Goal: Information Seeking & Learning: Learn about a topic

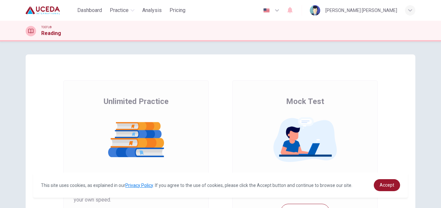
click at [17, 124] on div "Unlimited Practice Mock Test Unlimited Practice This mode lets you answer as ma…" at bounding box center [220, 167] width 410 height 225
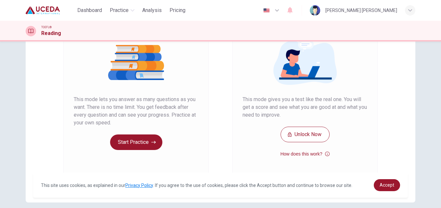
scroll to position [78, 0]
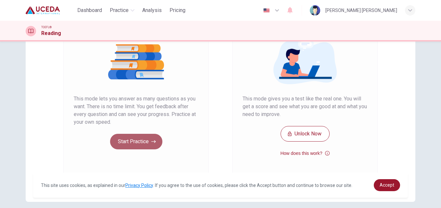
click at [125, 141] on button "Start Practice" at bounding box center [136, 142] width 52 height 16
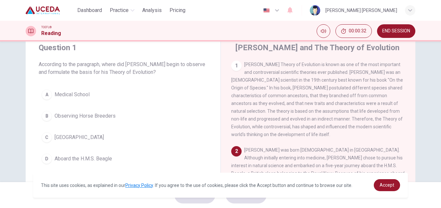
scroll to position [11, 0]
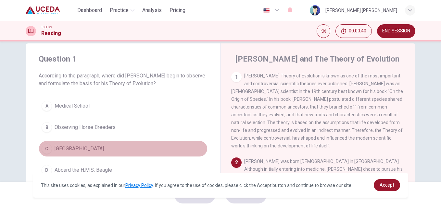
click at [63, 150] on span "England" at bounding box center [79, 149] width 49 height 8
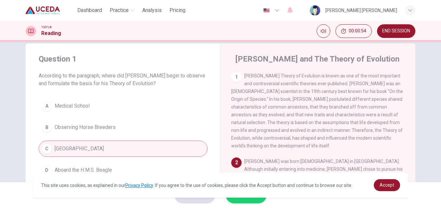
click at [378, 159] on div "1 Charles Darwin's Theory of Evolution is known as one of the most important an…" at bounding box center [322, 165] width 182 height 187
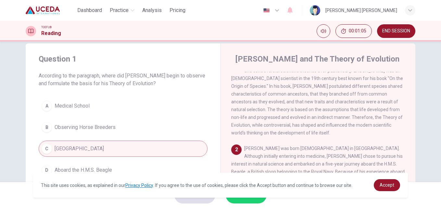
scroll to position [26, 0]
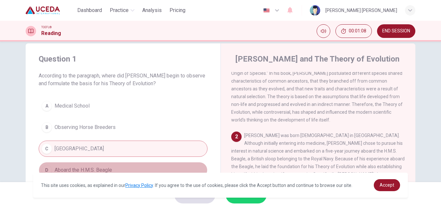
click at [103, 168] on span "Aboard the H.M.S. Beagle" at bounding box center [83, 170] width 57 height 8
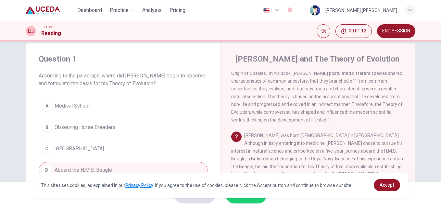
click at [395, 170] on div "2 Darwin was born February 12, 1809 in England. Although initially entering int…" at bounding box center [318, 163] width 174 height 62
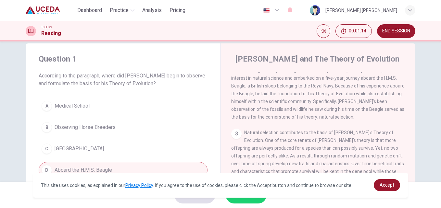
scroll to position [104, 0]
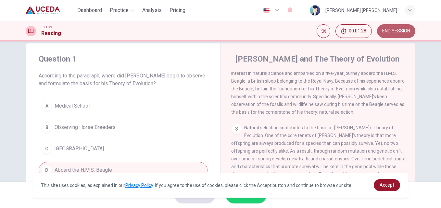
click at [386, 32] on span "END SESSION" at bounding box center [396, 31] width 28 height 5
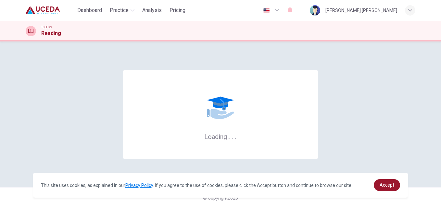
scroll to position [0, 0]
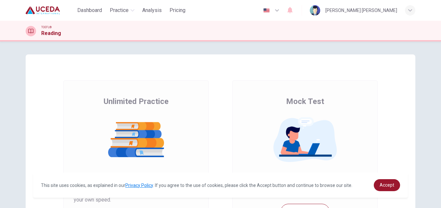
click at [43, 122] on div "Unlimited Practice Mock Test Unlimited Practice This mode lets you answer as ma…" at bounding box center [220, 167] width 389 height 225
click at [91, 10] on span "Dashboard" at bounding box center [89, 10] width 25 height 8
